Goal: Information Seeking & Learning: Learn about a topic

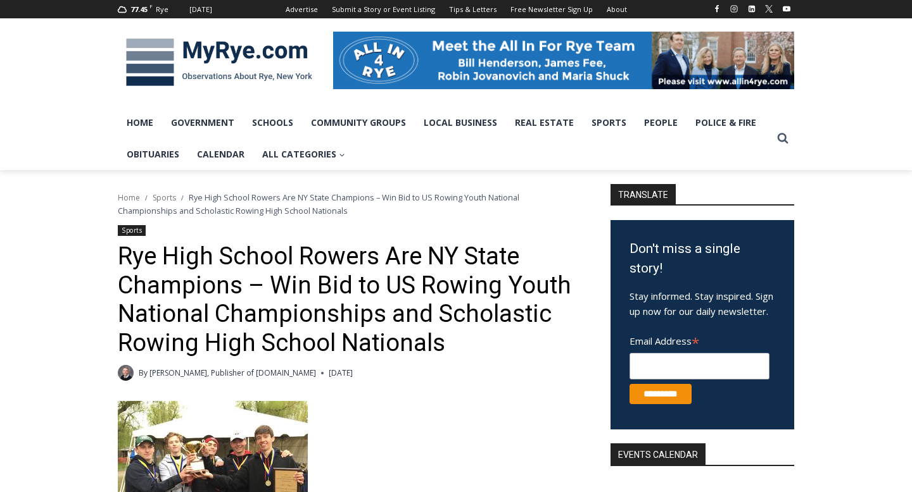
scroll to position [232, 0]
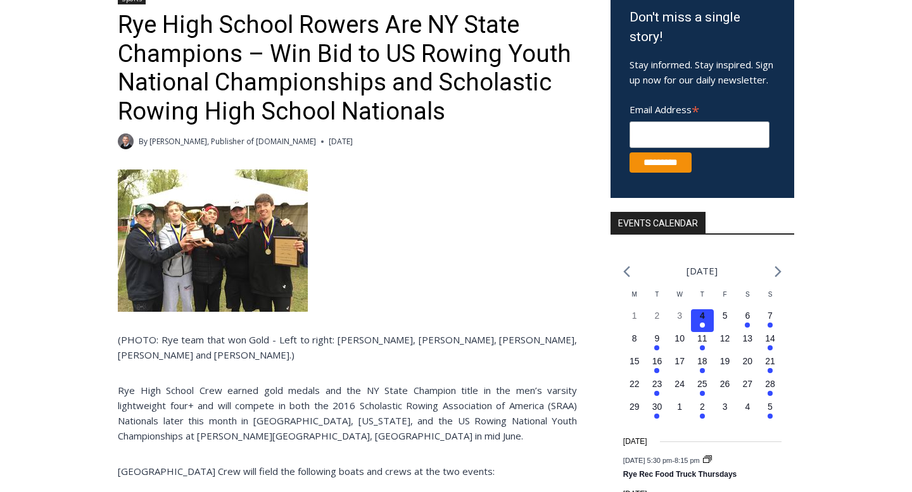
click at [208, 229] on img at bounding box center [213, 241] width 190 height 142
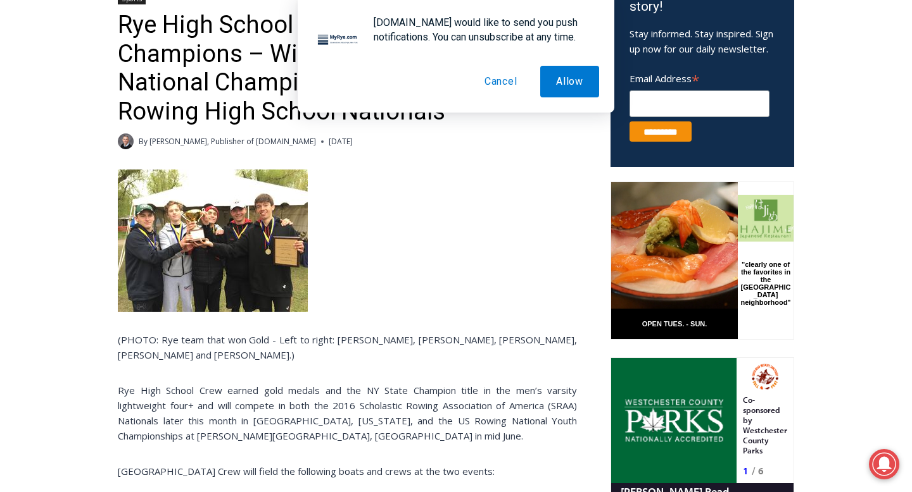
scroll to position [0, 0]
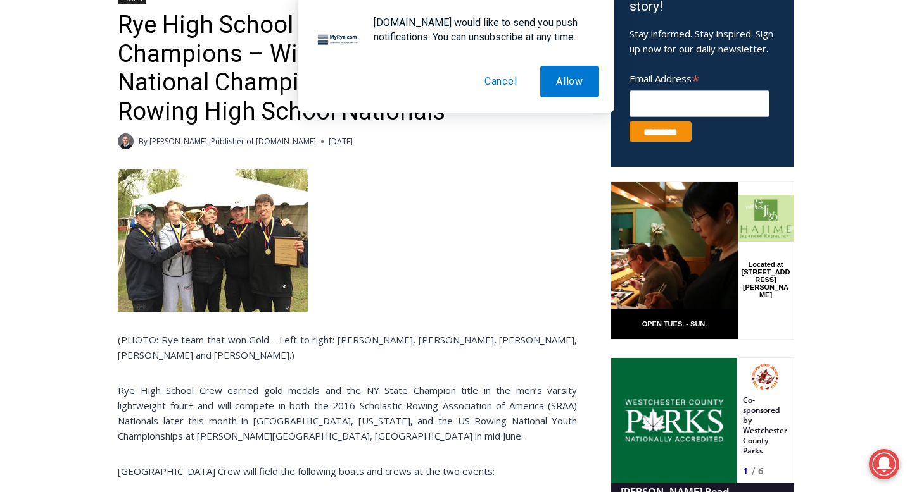
click at [494, 82] on button "Cancel" at bounding box center [500, 82] width 65 height 32
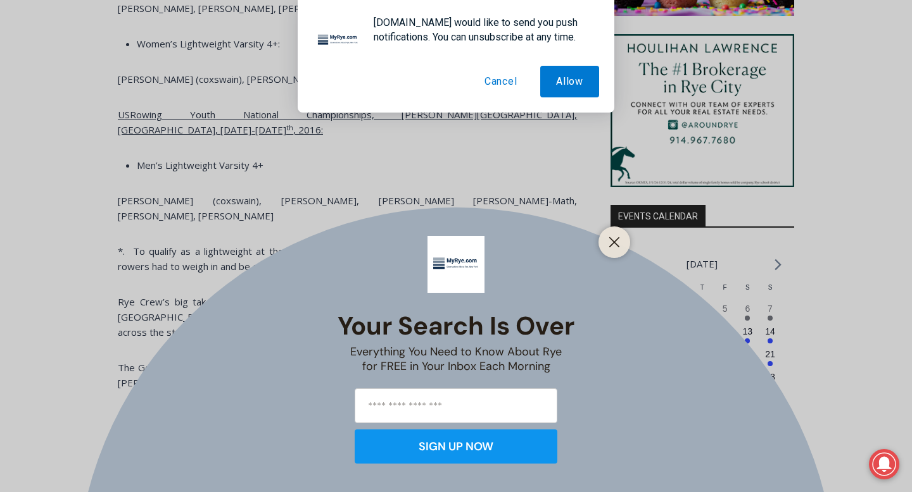
scroll to position [1132, 0]
